Goal: Task Accomplishment & Management: Manage account settings

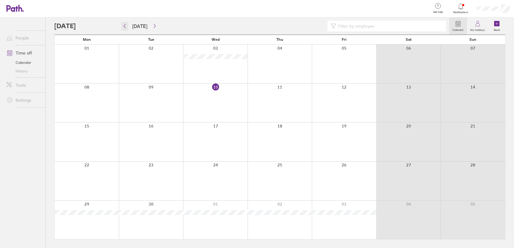
click at [123, 27] on icon "button" at bounding box center [125, 26] width 4 height 4
click at [154, 26] on icon "button" at bounding box center [155, 26] width 4 height 4
click at [153, 24] on icon "button" at bounding box center [155, 26] width 4 height 4
click at [125, 25] on icon "button" at bounding box center [125, 26] width 4 height 4
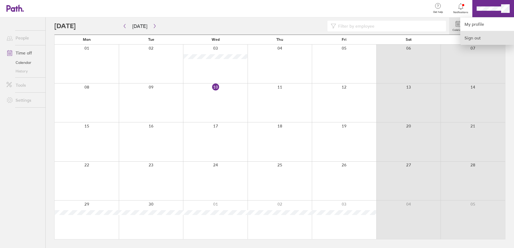
click at [479, 36] on link "Sign out" at bounding box center [487, 37] width 54 height 13
